Goal: Transaction & Acquisition: Download file/media

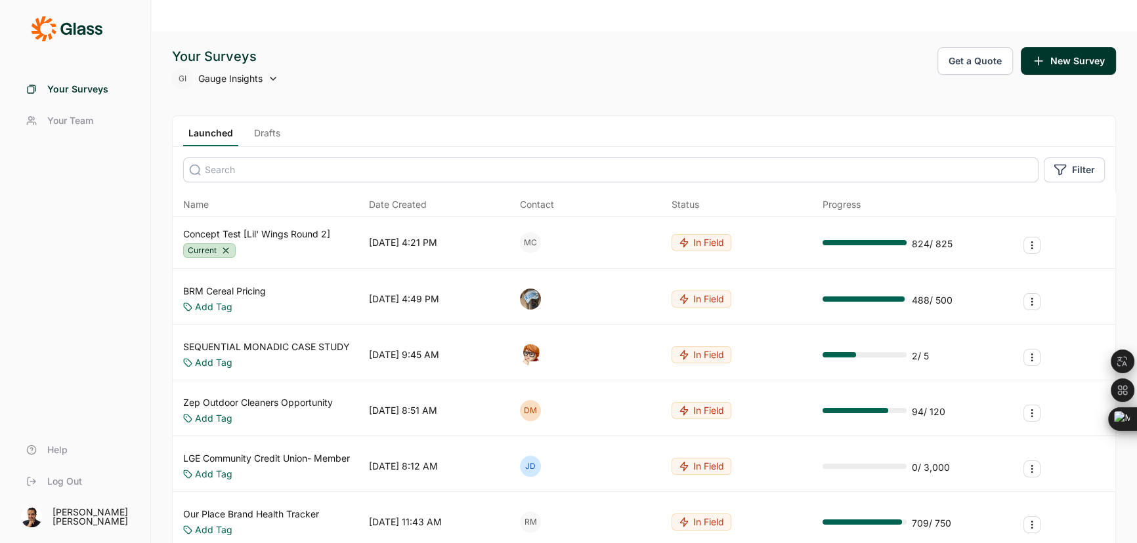
click at [280, 158] on input at bounding box center [610, 170] width 855 height 25
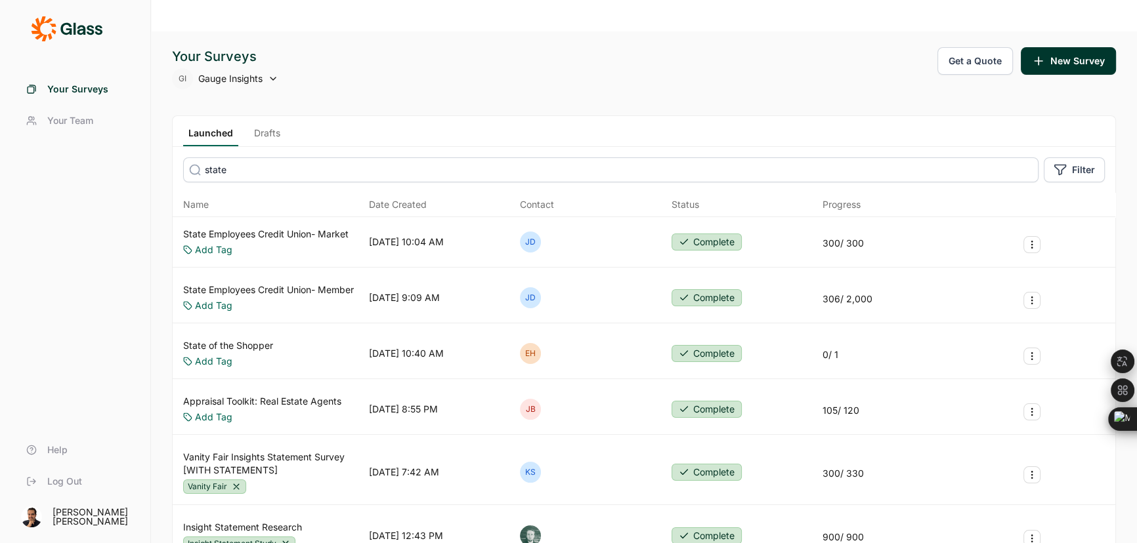
type input "state"
click at [329, 284] on link "State Employees Credit Union- Member" at bounding box center [268, 290] width 171 height 13
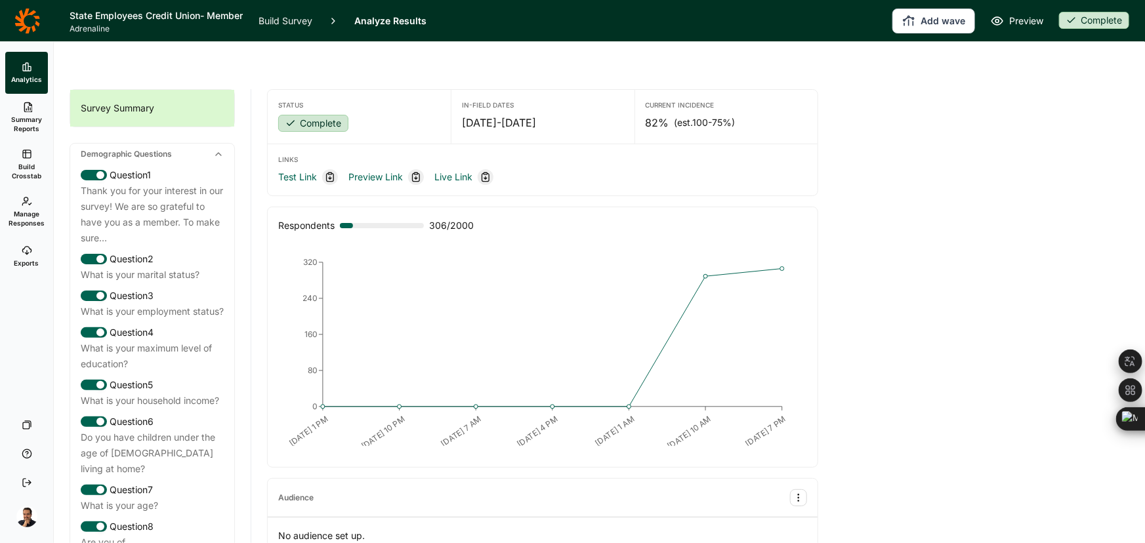
drag, startPoint x: 306, startPoint y: 335, endPoint x: 295, endPoint y: 335, distance: 10.5
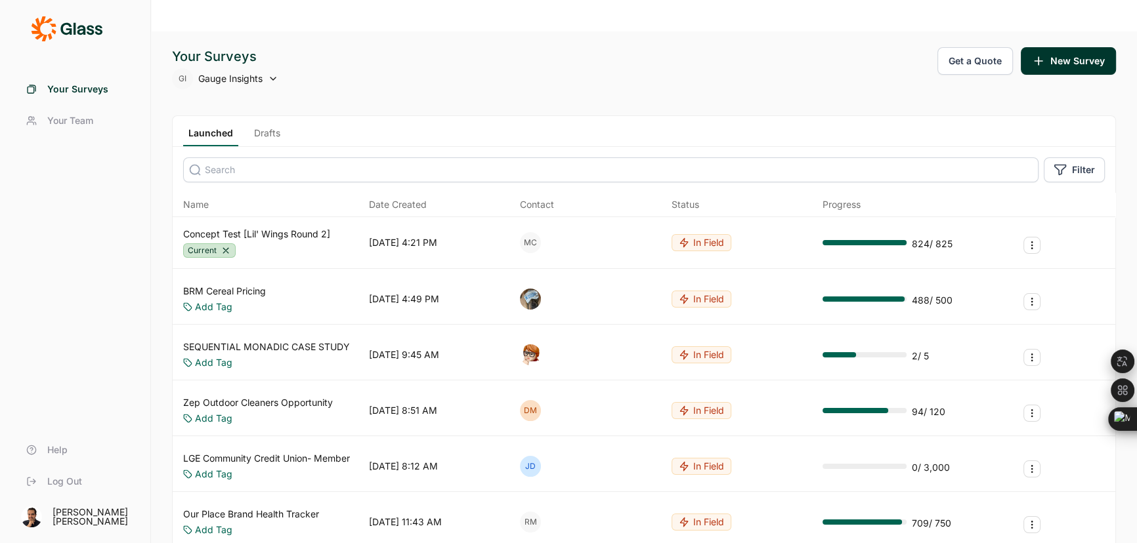
click at [276, 158] on input at bounding box center [610, 170] width 855 height 25
type input "d"
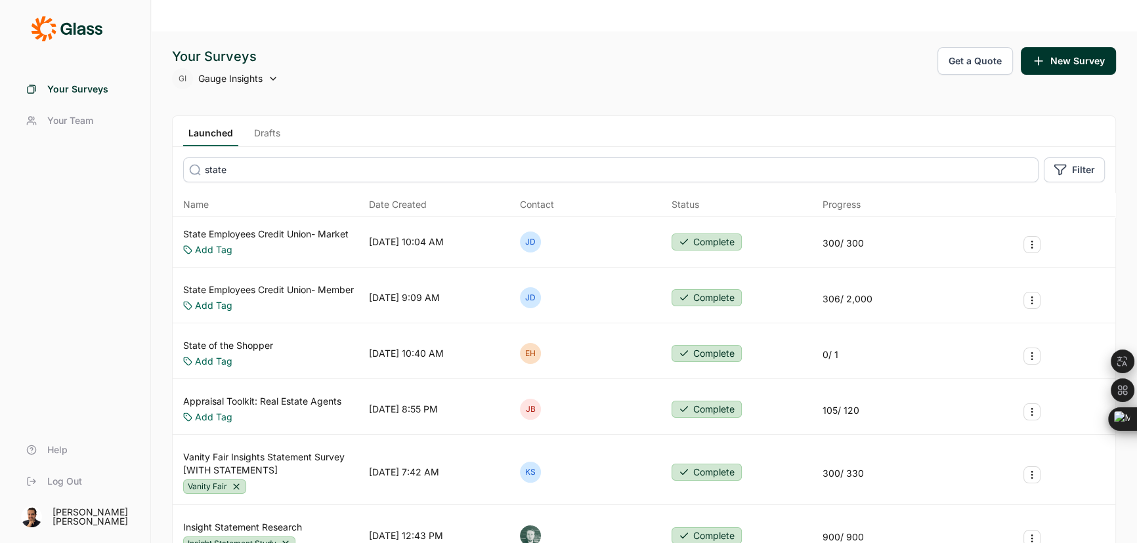
type input "state"
click at [270, 228] on link "State Employees Credit Union- Market" at bounding box center [265, 234] width 165 height 13
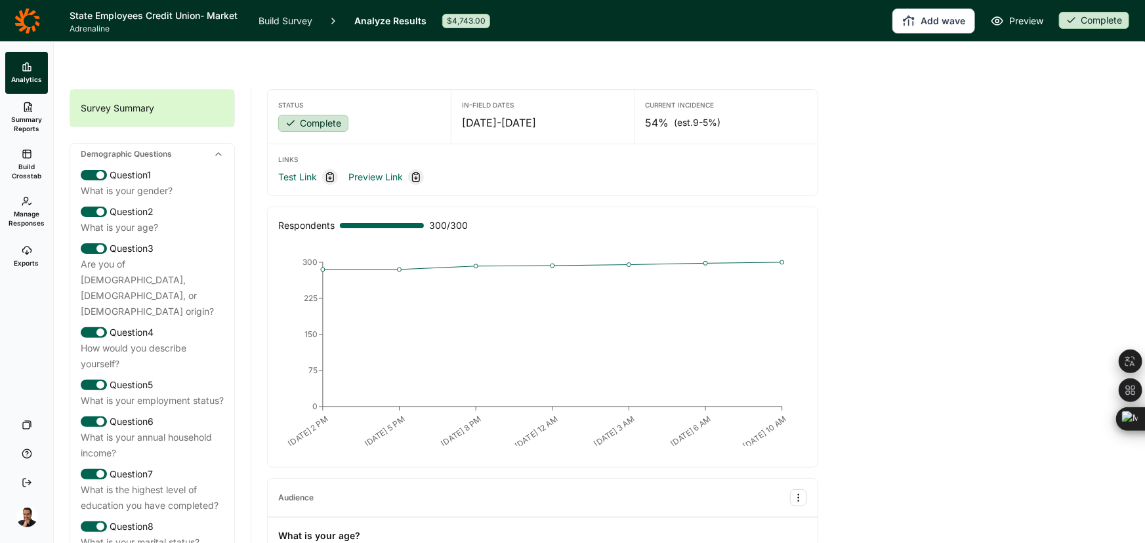
click at [13, 210] on span "Manage Responses" at bounding box center [27, 218] width 36 height 18
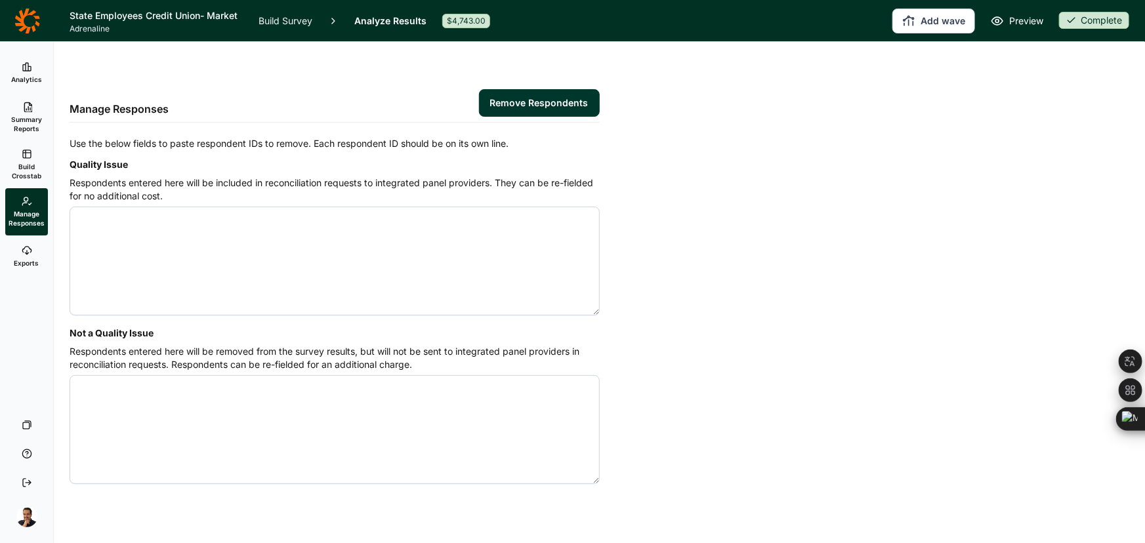
click at [14, 166] on span "Build Crosstab" at bounding box center [27, 171] width 32 height 18
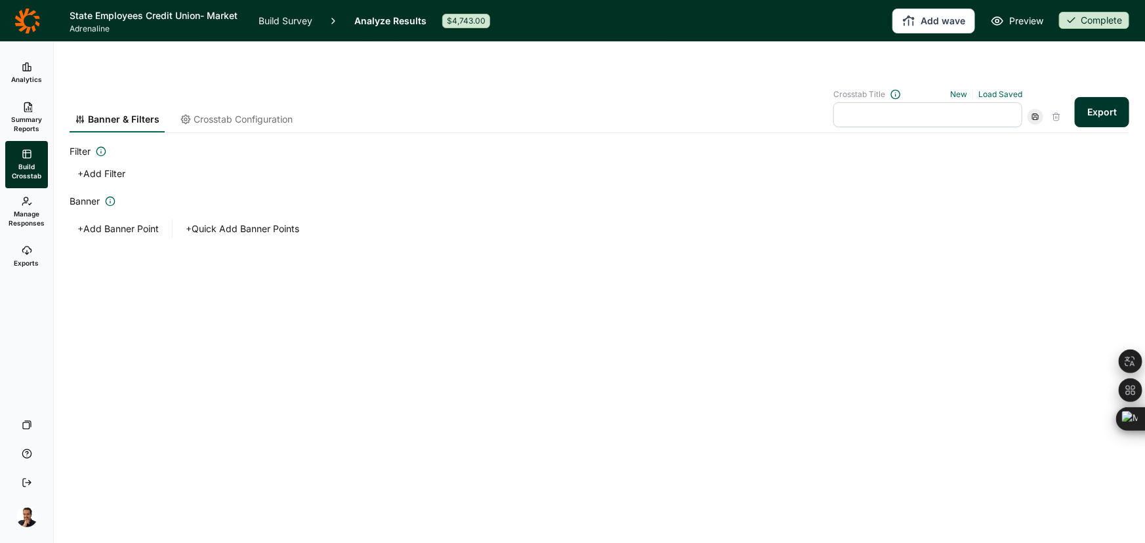
click at [28, 107] on use at bounding box center [28, 107] width 8 height 10
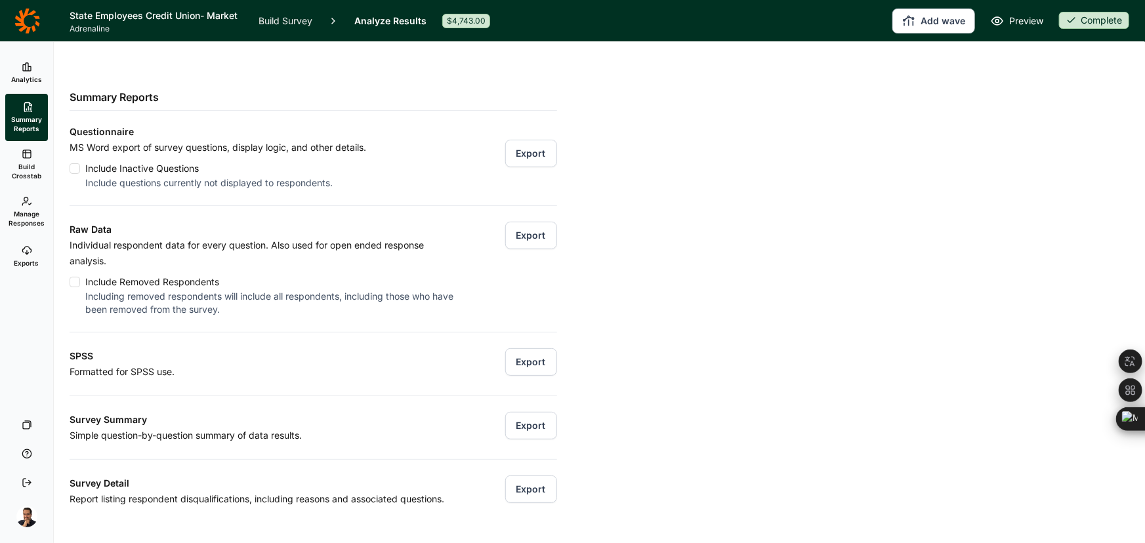
click at [33, 80] on span "Analytics" at bounding box center [26, 79] width 31 height 9
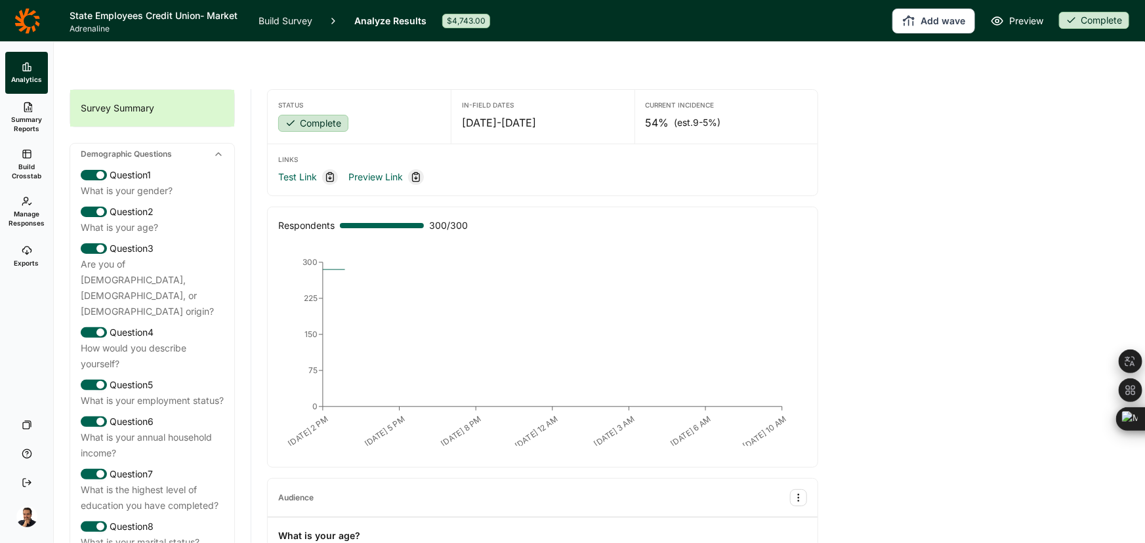
click at [35, 173] on span "Build Crosstab" at bounding box center [27, 171] width 32 height 18
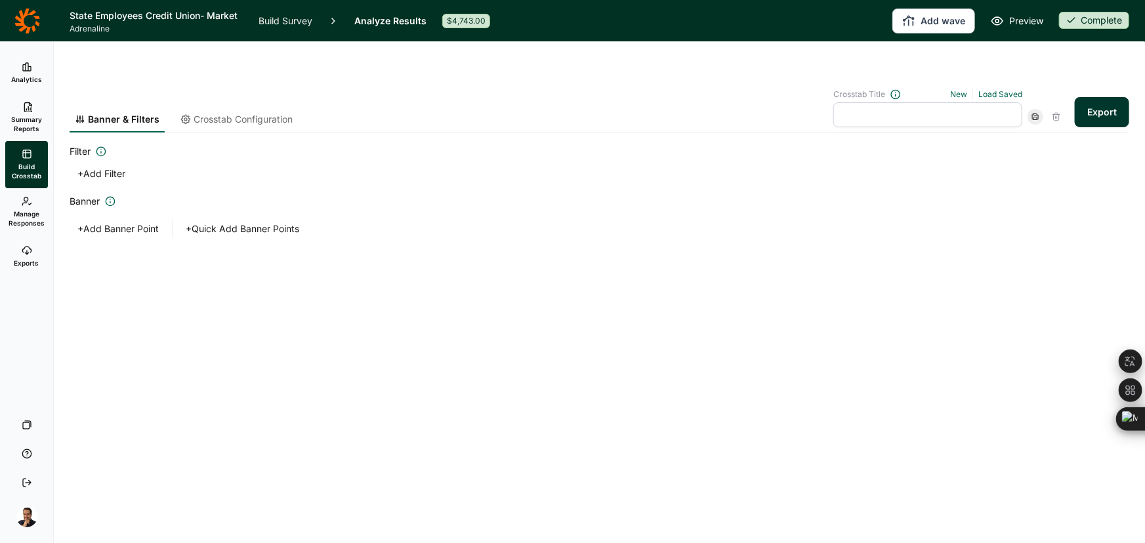
click at [26, 117] on span "Summary Reports" at bounding box center [27, 124] width 32 height 18
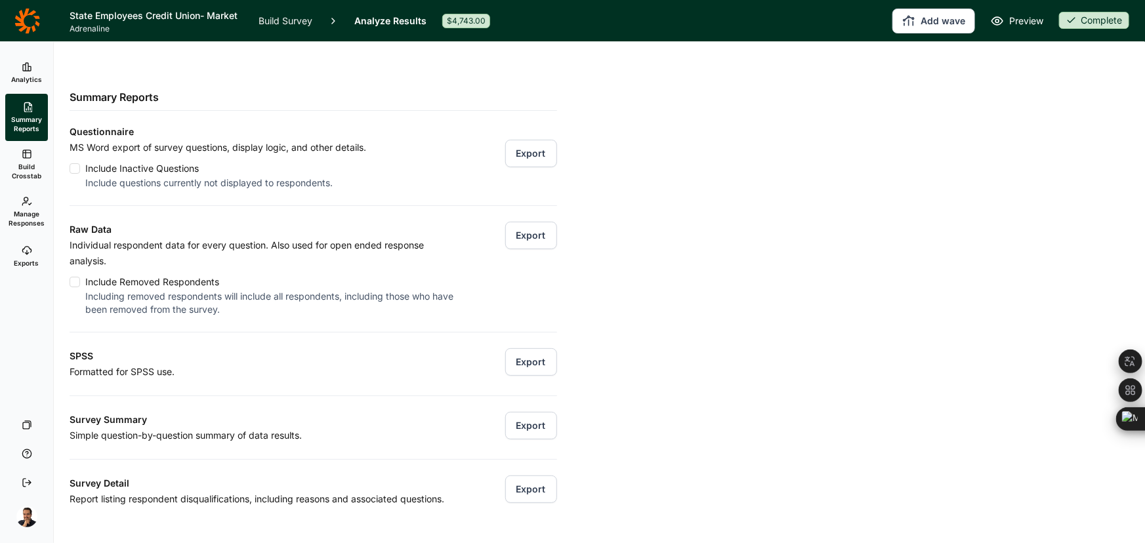
click at [28, 203] on use at bounding box center [26, 202] width 9 height 8
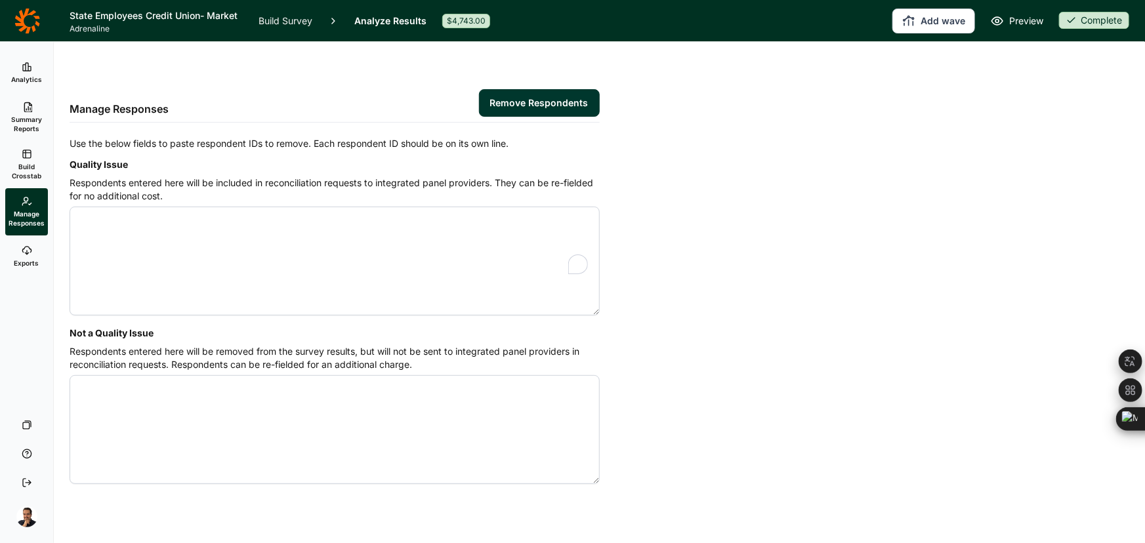
click at [28, 156] on icon at bounding box center [27, 154] width 11 height 11
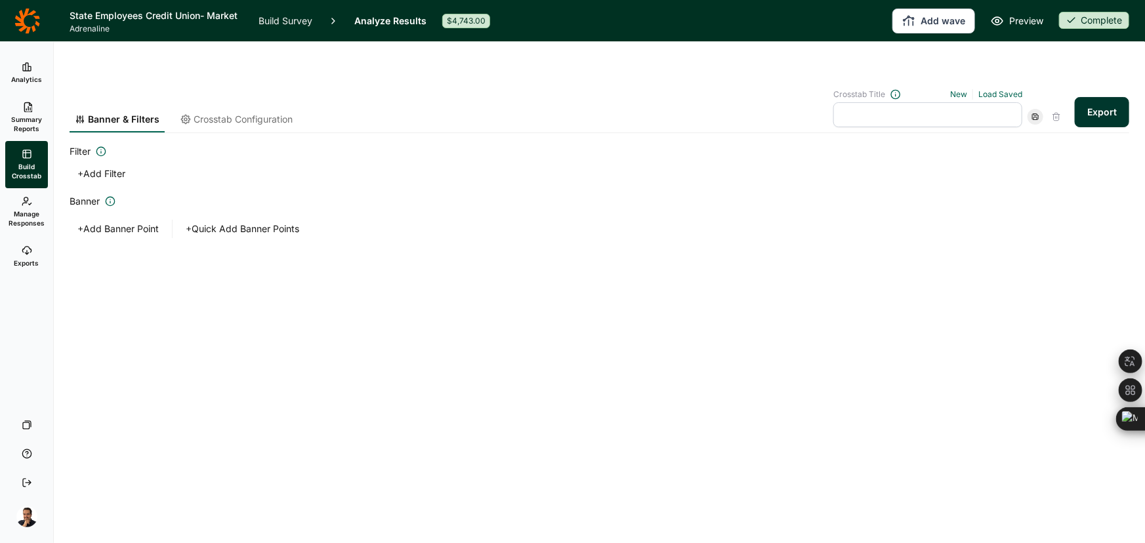
click at [28, 238] on link "Exports" at bounding box center [26, 257] width 43 height 42
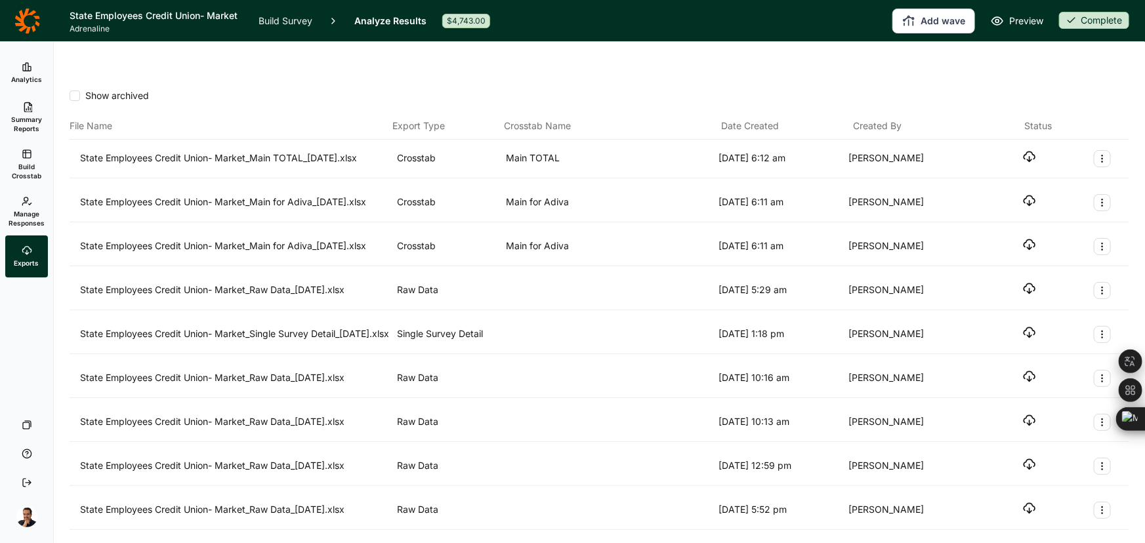
click at [1024, 152] on use "button" at bounding box center [1029, 157] width 11 height 10
click at [18, 118] on span "Summary Reports" at bounding box center [27, 124] width 32 height 18
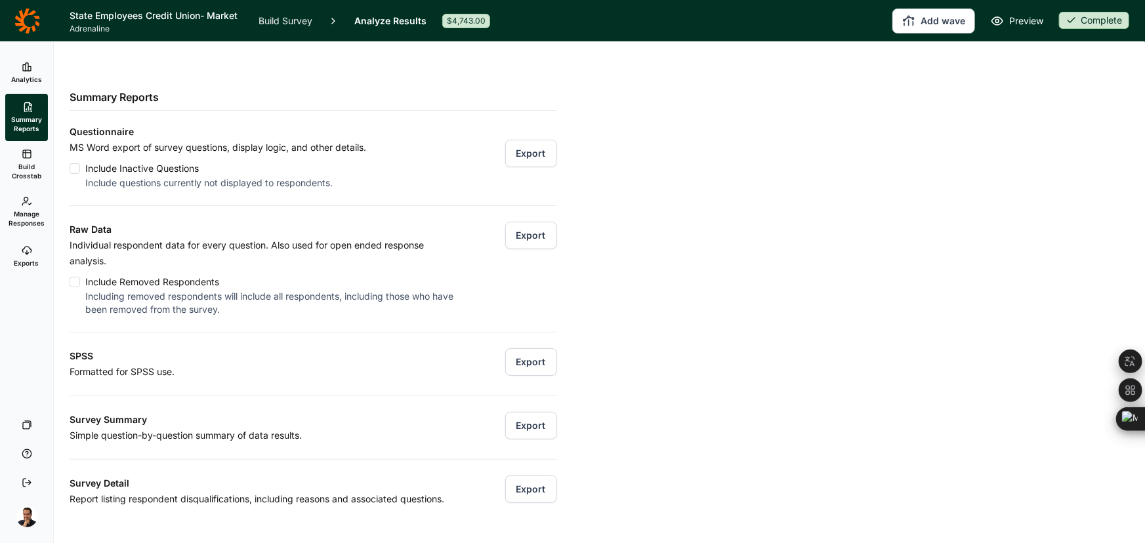
click at [528, 222] on button "Export" at bounding box center [531, 236] width 52 height 28
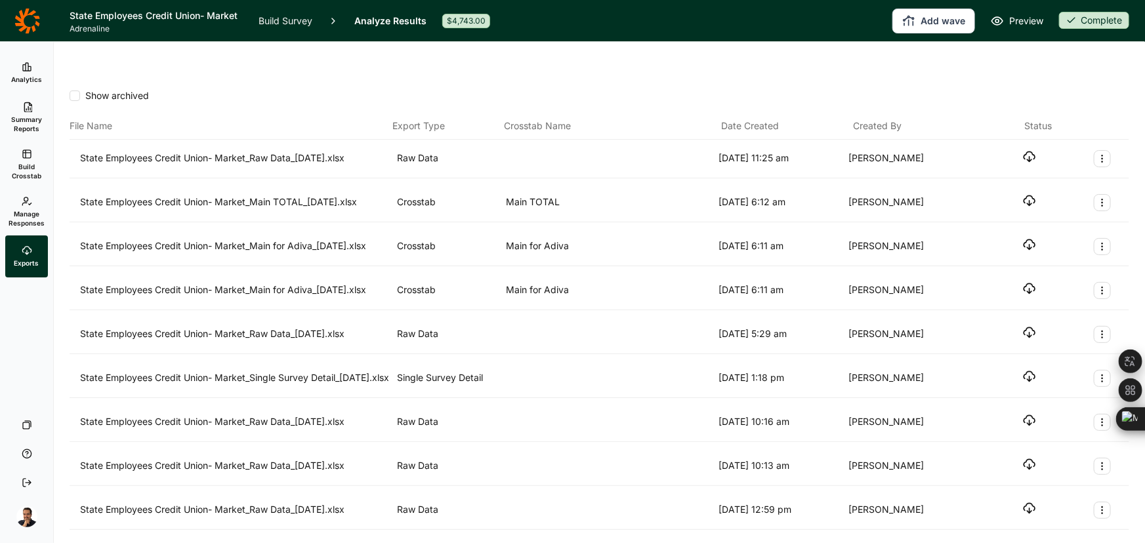
click at [1023, 150] on icon "button" at bounding box center [1029, 156] width 13 height 13
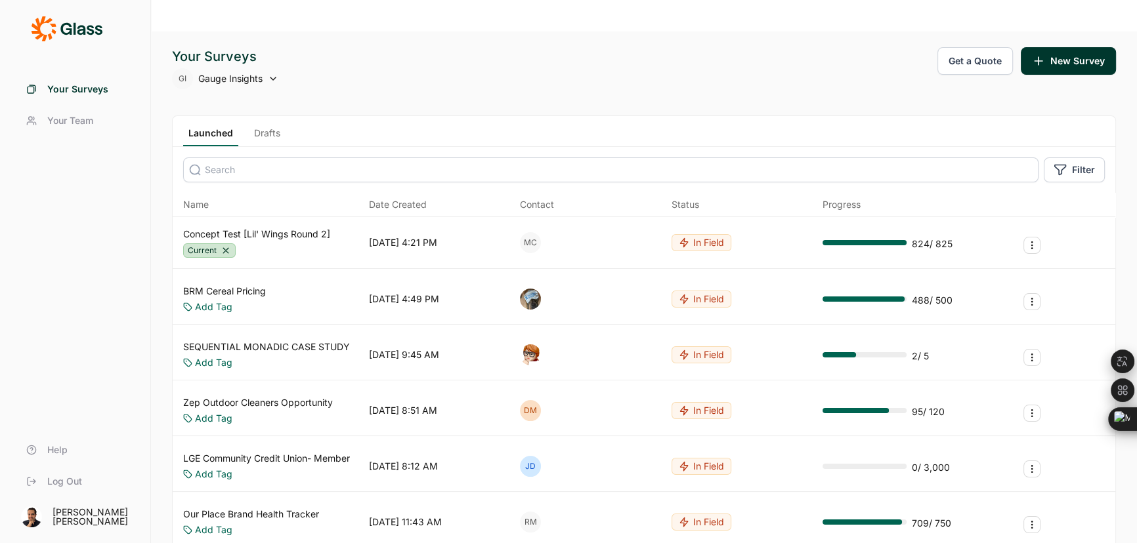
click at [308, 158] on input at bounding box center [610, 170] width 855 height 25
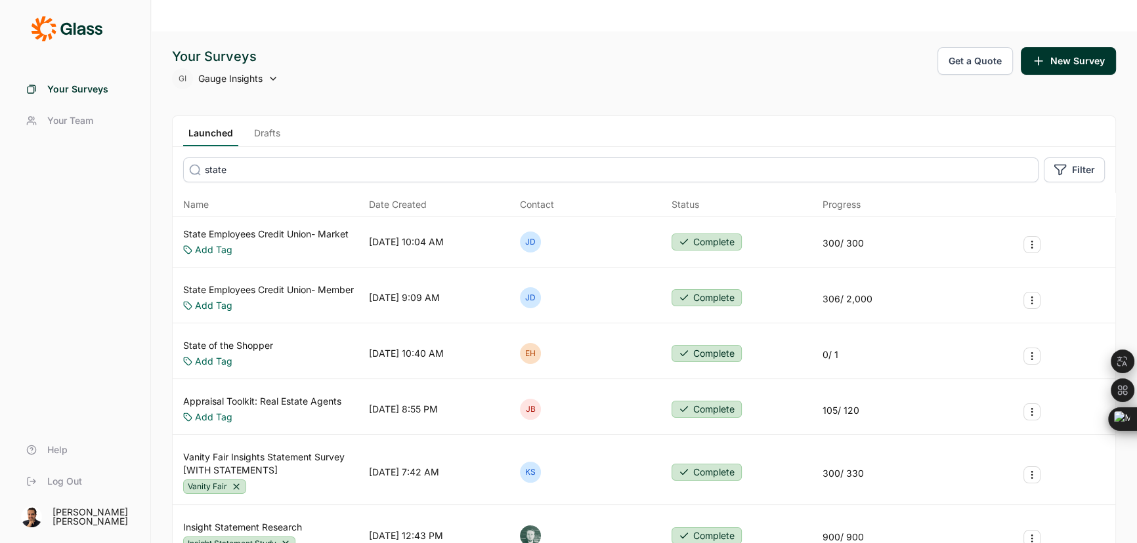
type input "state"
click at [289, 284] on link "State Employees Credit Union- Member" at bounding box center [268, 290] width 171 height 13
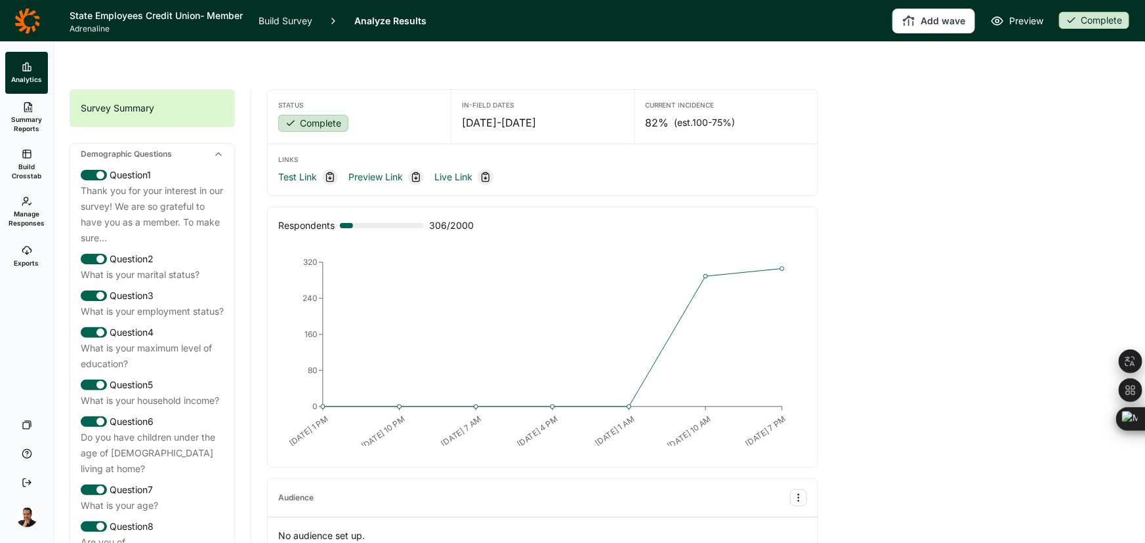
click at [32, 121] on span "Summary Reports" at bounding box center [27, 124] width 32 height 18
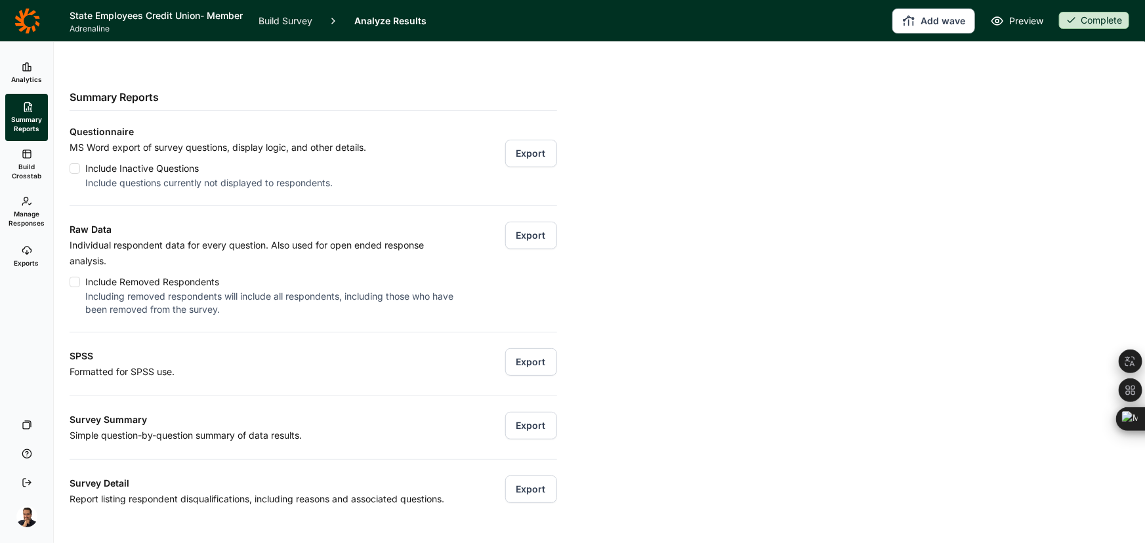
drag, startPoint x: 524, startPoint y: 203, endPoint x: 226, endPoint y: 265, distance: 303.6
click at [271, 269] on div "Raw Data Individual respondent data for every question. Also used for open ende…" at bounding box center [314, 260] width 488 height 111
click at [169, 274] on div "Include Removed Respondents" at bounding box center [272, 282] width 375 height 16
click at [70, 282] on input "Include Removed Respondents Including removed respondents will include all resp…" at bounding box center [70, 282] width 0 height 0
click at [513, 222] on button "Export" at bounding box center [531, 236] width 52 height 28
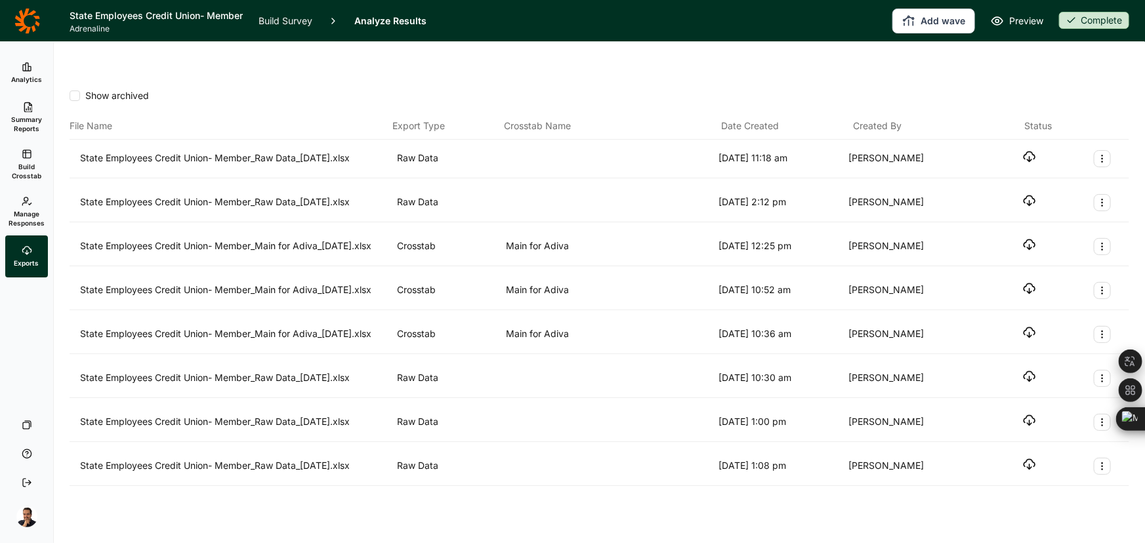
click at [1034, 150] on icon "button" at bounding box center [1029, 156] width 13 height 13
drag, startPoint x: 1029, startPoint y: 125, endPoint x: 1053, endPoint y: 174, distance: 54.6
click at [1053, 173] on div "State Employees Credit Union- Member_Raw Data_08.17.25.xlsx Raw Data 8/17/2025 …" at bounding box center [600, 313] width 1060 height 347
click at [1036, 238] on icon "button" at bounding box center [1029, 244] width 13 height 13
